Goal: Feedback & Contribution: Leave review/rating

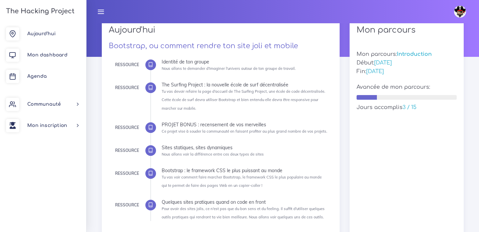
scroll to position [60, 0]
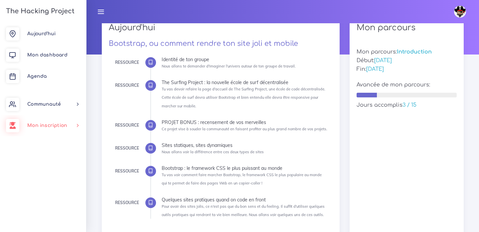
click at [35, 124] on span "Mon inscription" at bounding box center [47, 125] width 40 height 5
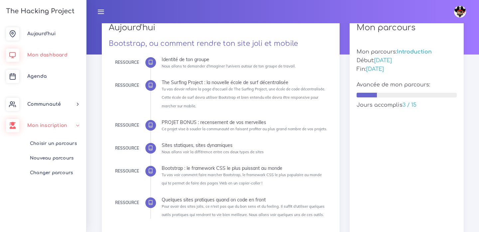
click at [44, 52] on link "Mon dashboard" at bounding box center [43, 55] width 86 height 21
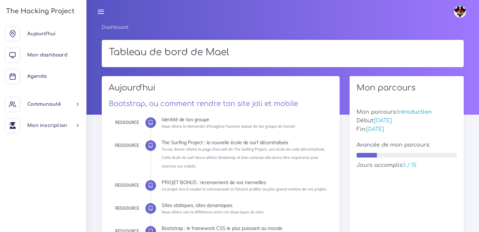
click at [190, 49] on h1 "Tableau de bord de Mael" at bounding box center [283, 52] width 348 height 11
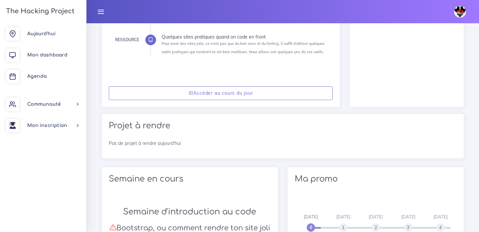
scroll to position [223, 0]
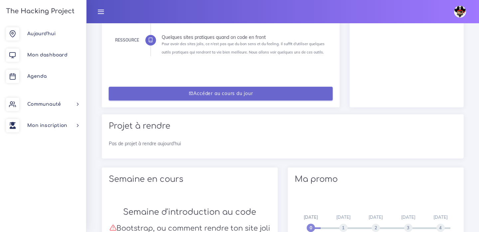
click at [147, 88] on link "Accéder au cours du jour" at bounding box center [221, 94] width 224 height 14
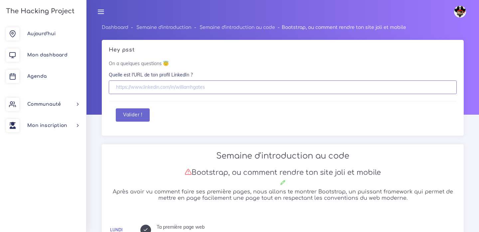
click at [155, 88] on input "text" at bounding box center [283, 87] width 348 height 14
type input "h"
paste input "https://www.linkedin.com/in/mael-beaucourt-123657160/"
type input "https://www.linkedin.com/in/mael-beaucourt-123657160/"
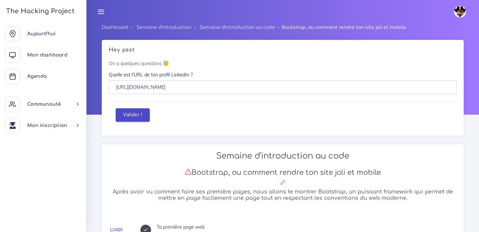
click at [145, 118] on button "Valider !" at bounding box center [133, 115] width 34 height 14
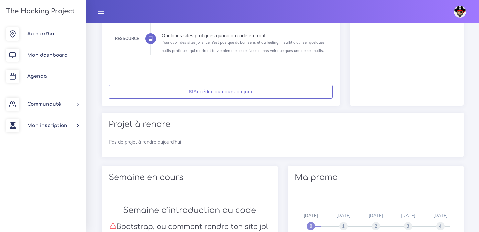
scroll to position [222, 0]
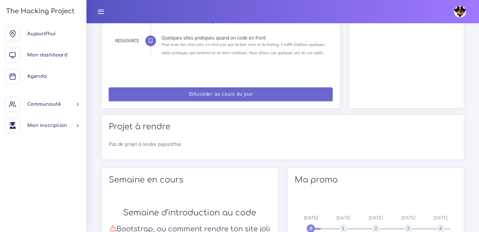
click at [149, 88] on link "Accéder au cours du jour" at bounding box center [221, 94] width 224 height 14
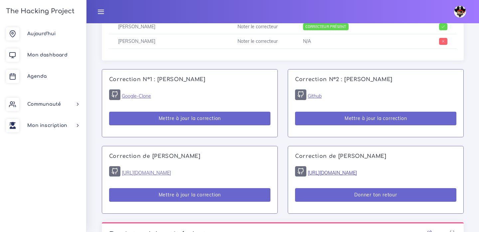
scroll to position [421, 0]
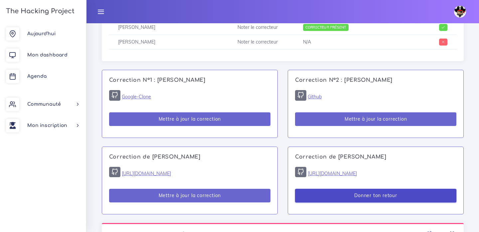
click at [394, 189] on button "Donner ton retour" at bounding box center [375, 196] width 161 height 14
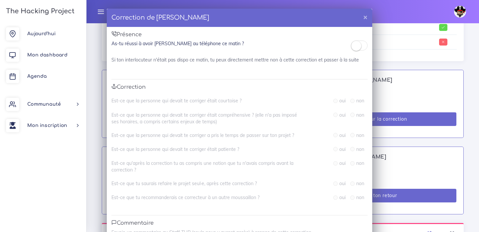
click at [343, 103] on label "oui" at bounding box center [342, 100] width 6 height 7
click at [352, 39] on div "Présence As-tu réussi à avoir Sophie au téléphone ce matin ? Si ton interlocute…" at bounding box center [239, 145] width 265 height 237
click at [353, 42] on small at bounding box center [356, 46] width 10 height 10
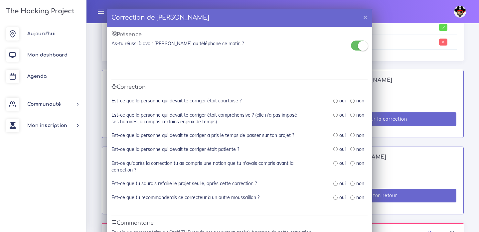
scroll to position [54, 0]
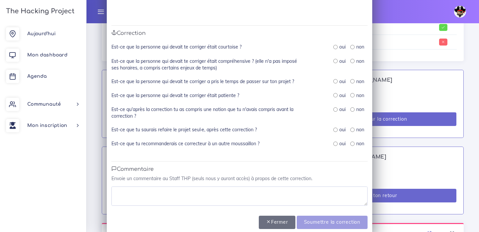
click at [336, 47] on input "radio" at bounding box center [335, 47] width 4 height 4
radio input "true"
click at [336, 60] on input "radio" at bounding box center [335, 61] width 4 height 4
radio input "true"
click at [336, 81] on input "radio" at bounding box center [335, 81] width 4 height 4
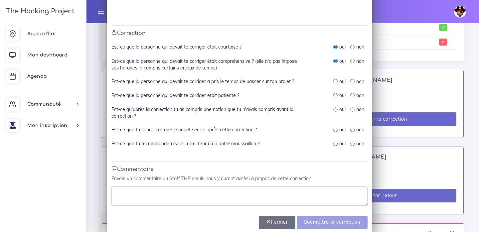
radio input "true"
click at [336, 92] on div "oui" at bounding box center [339, 95] width 12 height 7
click at [336, 95] on input "radio" at bounding box center [335, 95] width 4 height 4
radio input "true"
click at [334, 108] on input "radio" at bounding box center [335, 109] width 4 height 4
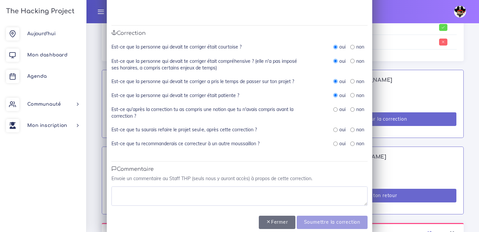
radio input "true"
click at [351, 108] on input "radio" at bounding box center [352, 109] width 4 height 4
radio input "true"
click at [336, 109] on input "radio" at bounding box center [335, 109] width 4 height 4
radio input "true"
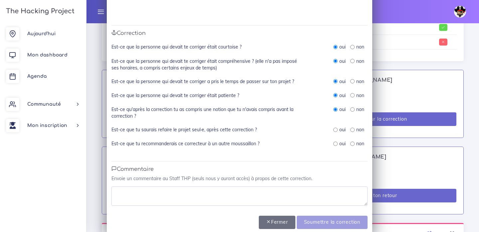
click at [336, 128] on input "radio" at bounding box center [335, 130] width 4 height 4
radio input "true"
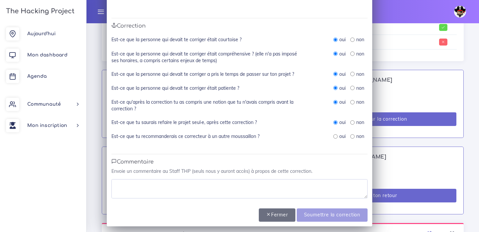
scroll to position [61, 0]
click at [336, 135] on input "radio" at bounding box center [335, 136] width 4 height 4
radio input "true"
click at [249, 179] on textarea at bounding box center [239, 188] width 256 height 19
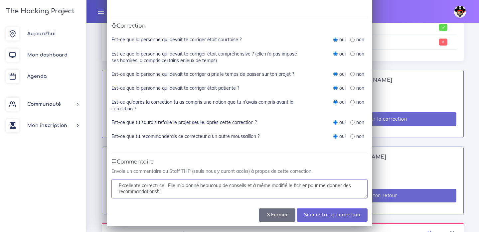
click at [329, 184] on textarea "Excellente correctrice! Elle m'a donné beaucoup de conseils et à même modifié l…" at bounding box center [239, 188] width 256 height 19
type textarea "Excellente correctrice! Elle m'a donné beaucoup de conseils et à même modifié l…"
click at [344, 212] on input "Soumettre la correction" at bounding box center [332, 215] width 71 height 14
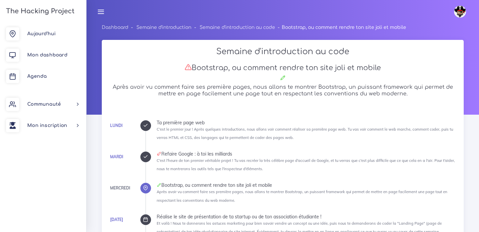
scroll to position [421, 0]
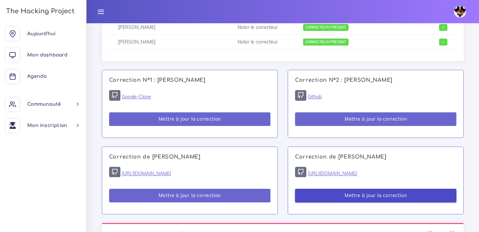
click at [346, 189] on button "Mettre à jour la correction" at bounding box center [375, 196] width 161 height 14
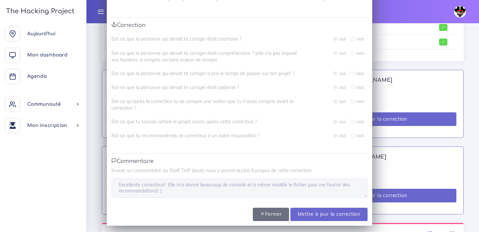
scroll to position [61, 0]
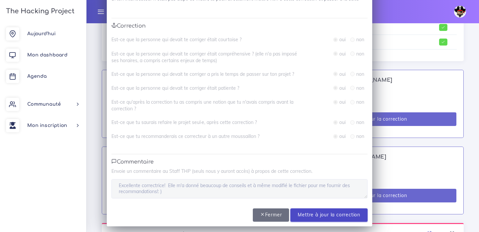
click at [318, 208] on input "Mettre à jour la correction" at bounding box center [328, 215] width 77 height 14
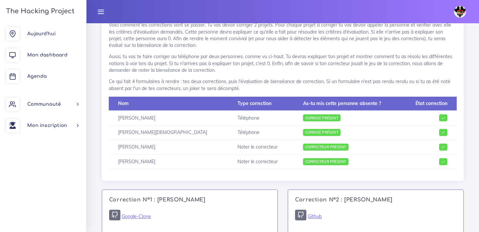
scroll to position [300, 0]
